Goal: Transaction & Acquisition: Purchase product/service

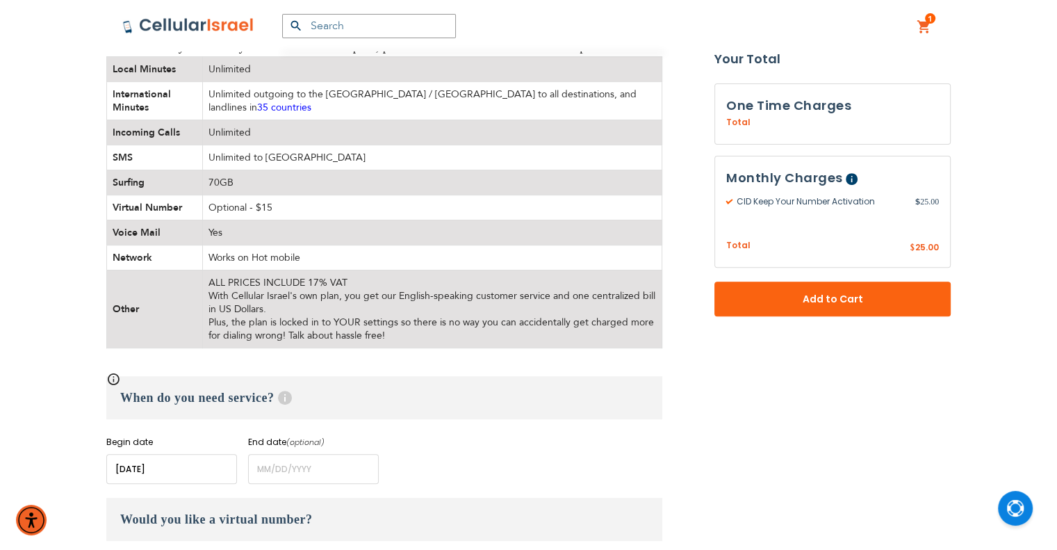
scroll to position [592, 0]
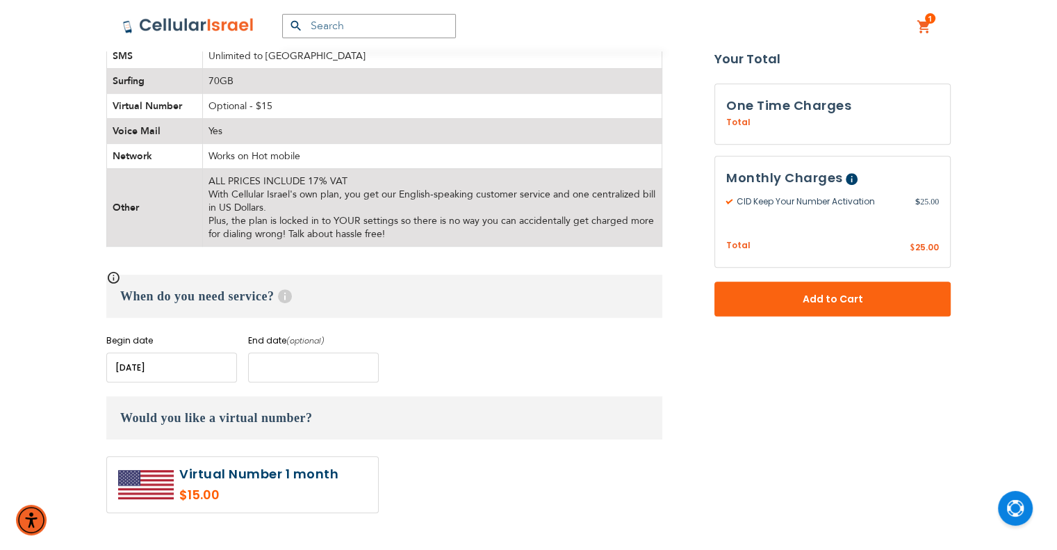
click at [306, 364] on input "name" at bounding box center [313, 367] width 131 height 30
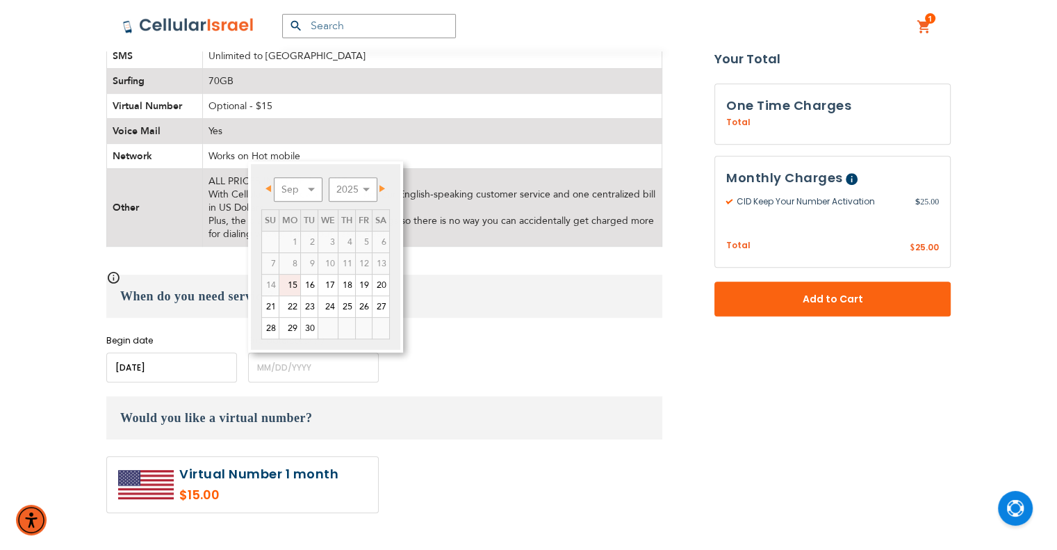
click at [559, 322] on div "When do you need service? Help Begin date Please enter Start Date End date (opt…" at bounding box center [384, 329] width 556 height 108
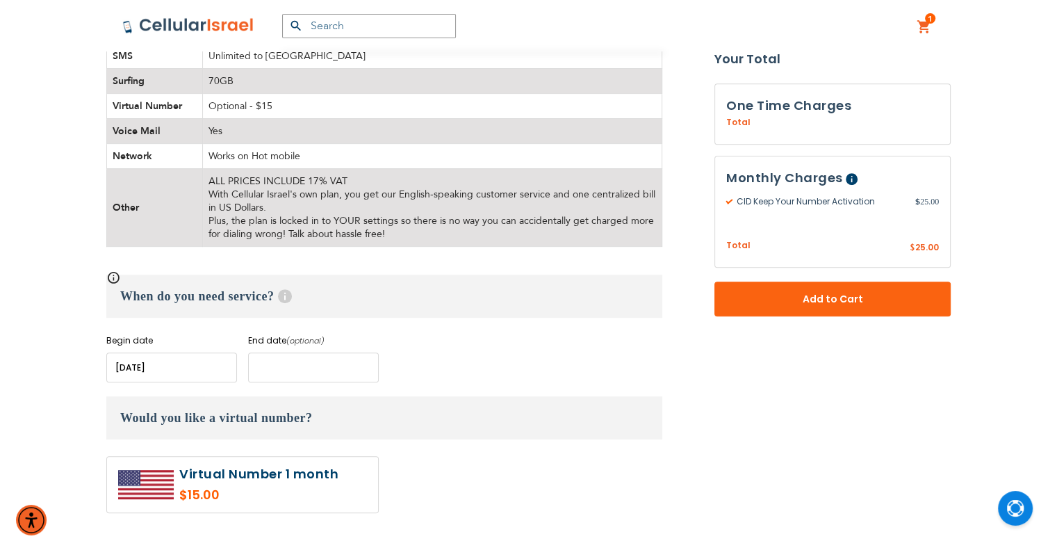
click at [314, 364] on input "name" at bounding box center [313, 367] width 131 height 30
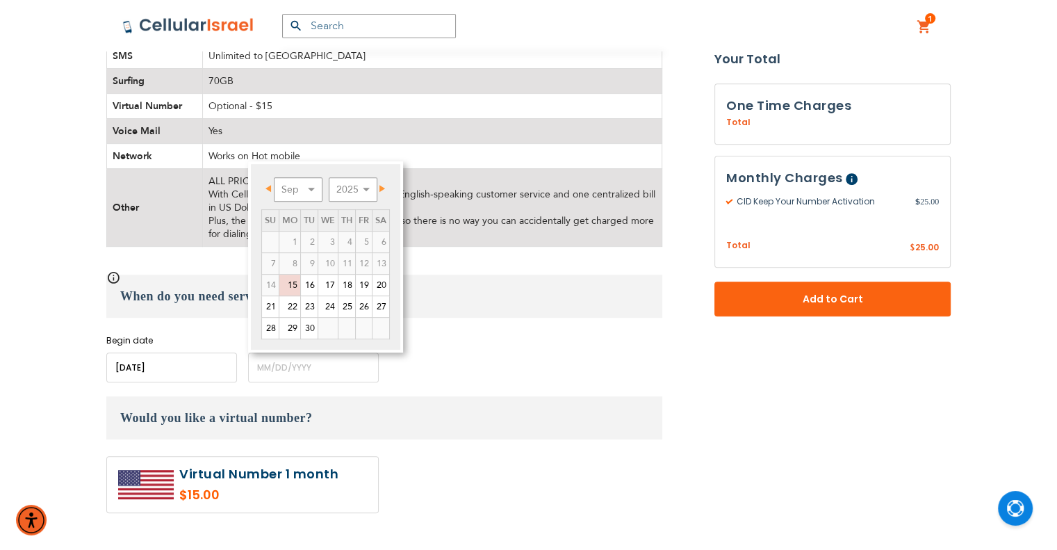
click at [384, 184] on link "Next" at bounding box center [379, 187] width 17 height 17
click at [306, 284] on link "14" at bounding box center [309, 285] width 17 height 21
type input "[DATE]"
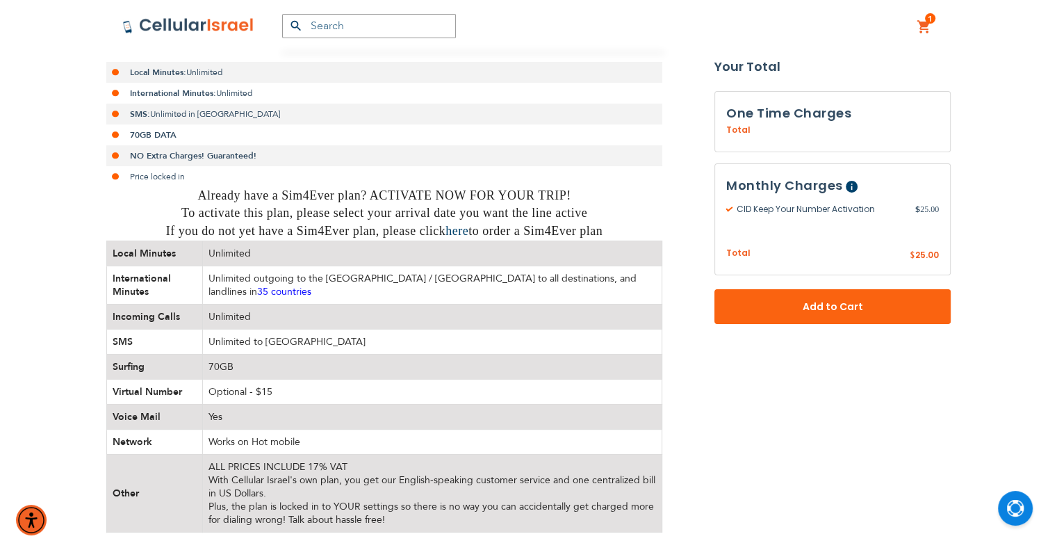
scroll to position [314, 0]
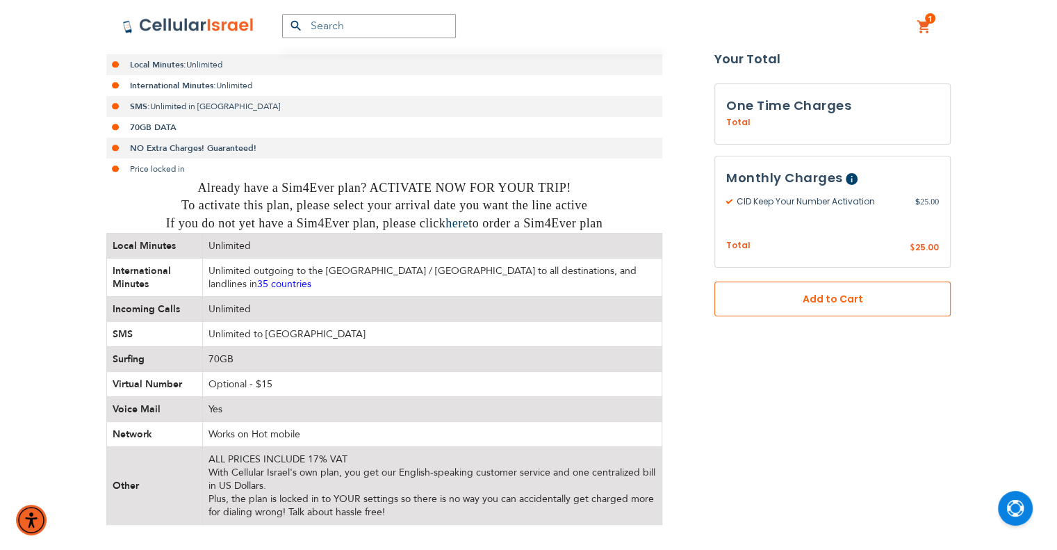
click at [884, 299] on span "Add to Cart" at bounding box center [832, 299] width 145 height 15
